Goal: Task Accomplishment & Management: Manage account settings

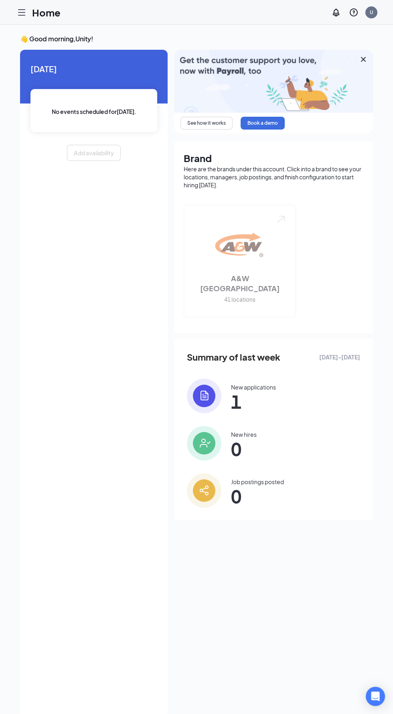
click at [26, 29] on div "👋 Good morning, Unity ! [DATE] No events scheduled for [DATE] . Add availabilit…" at bounding box center [196, 378] width 393 height 706
click at [23, 12] on icon "Hamburger" at bounding box center [21, 13] width 6 height 6
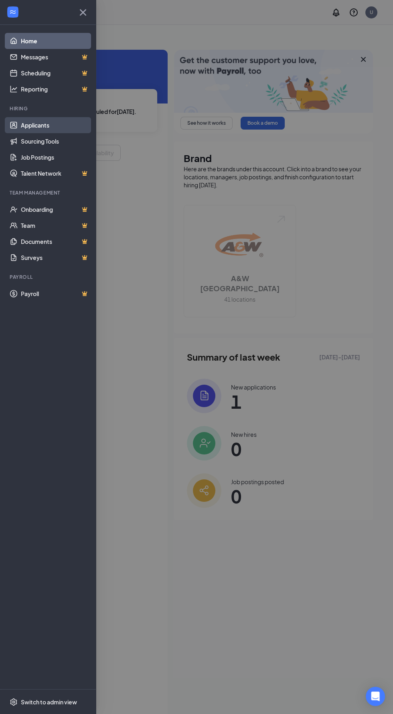
click at [55, 125] on link "Applicants" at bounding box center [55, 125] width 69 height 16
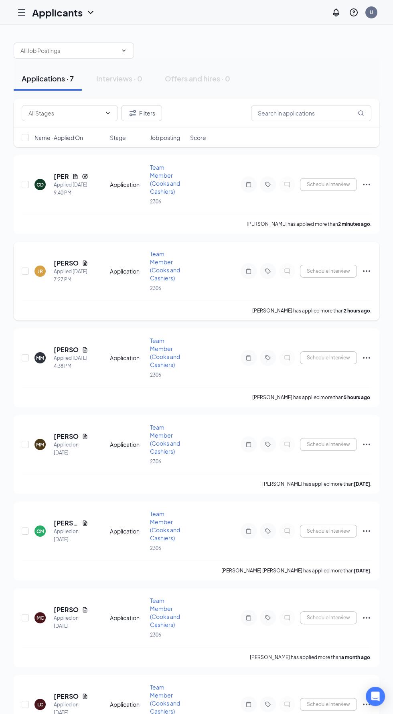
click at [73, 262] on h5 "[PERSON_NAME]" at bounding box center [66, 263] width 25 height 9
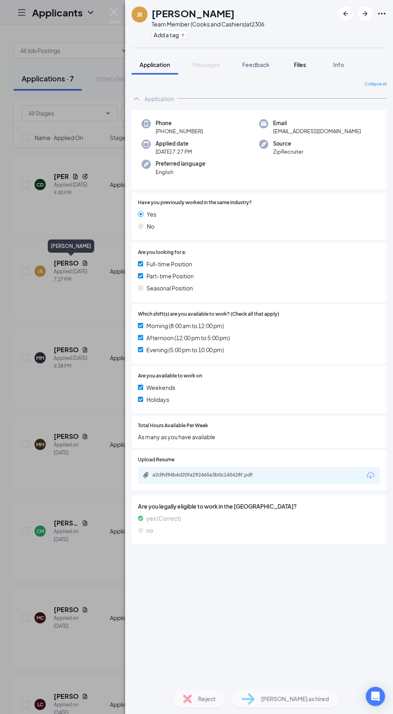
click at [303, 65] on span "Files" at bounding box center [300, 64] width 12 height 7
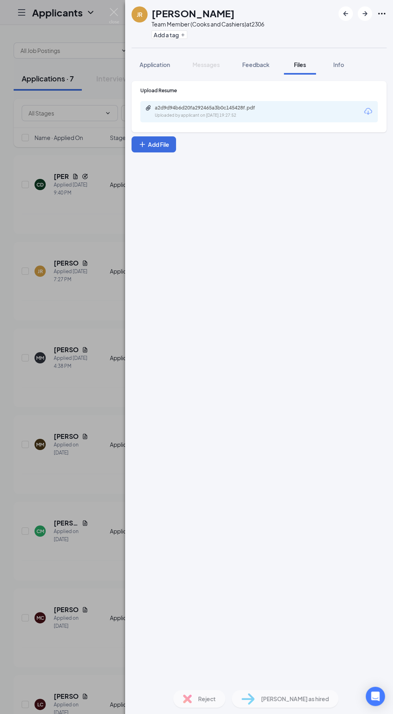
click at [214, 116] on div "Uploaded by applicant on [DATE] 19:27:52" at bounding box center [215, 115] width 120 height 6
click at [65, 446] on div "JR [PERSON_NAME] Team Member (Cooks and Cashiers) at 2306 Add a tag Application…" at bounding box center [196, 357] width 393 height 714
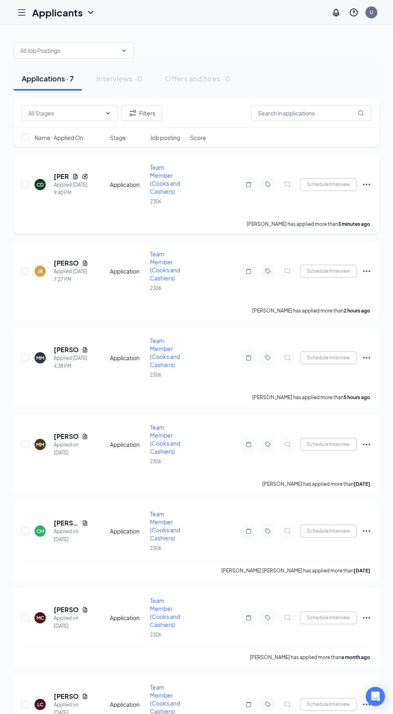
click at [71, 185] on div "Applied [DATE] 9:40 PM" at bounding box center [71, 189] width 35 height 16
click at [73, 174] on icon "Document" at bounding box center [75, 176] width 6 height 6
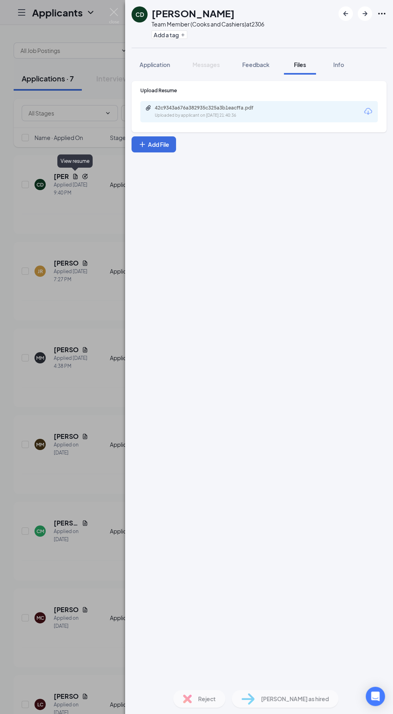
click at [272, 115] on div "Uploaded by applicant on [DATE] 21:40:36" at bounding box center [215, 115] width 120 height 6
